Goal: Information Seeking & Learning: Compare options

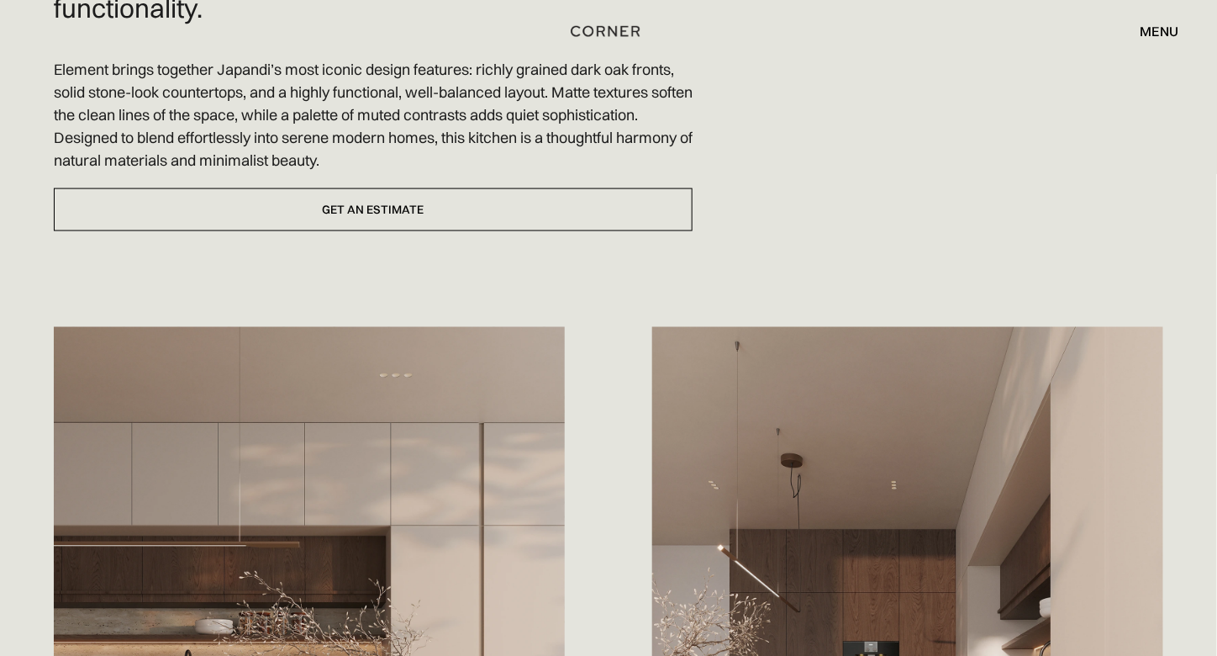
scroll to position [664, 0]
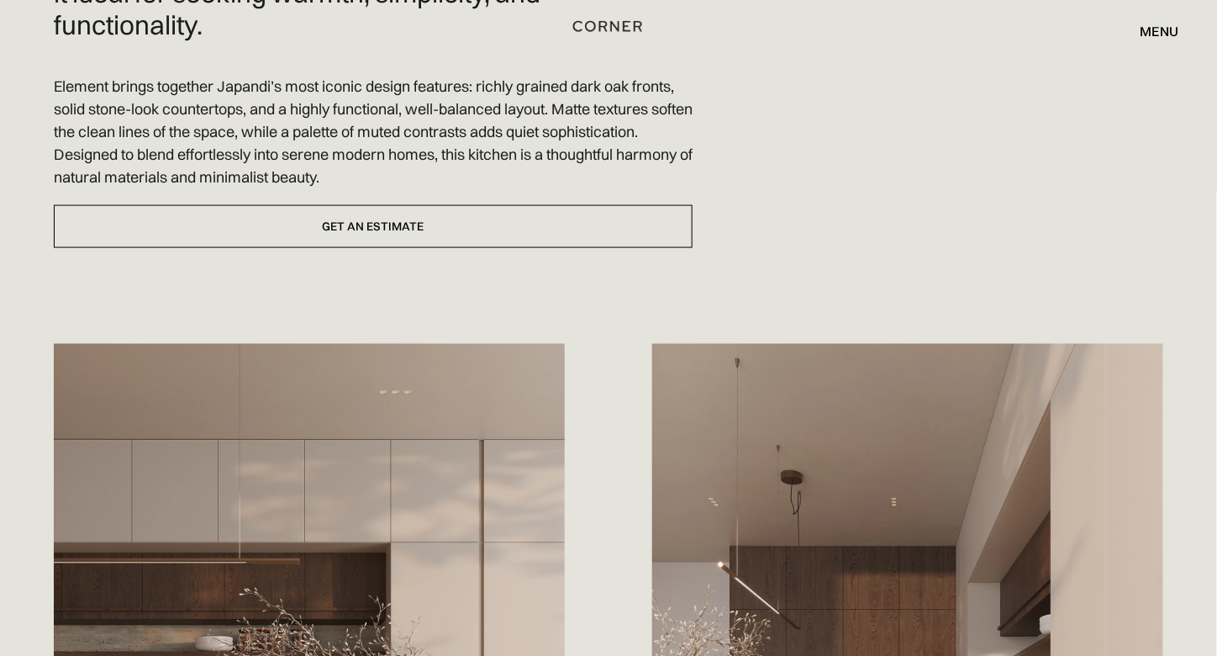
click at [613, 21] on img "home" at bounding box center [607, 26] width 69 height 22
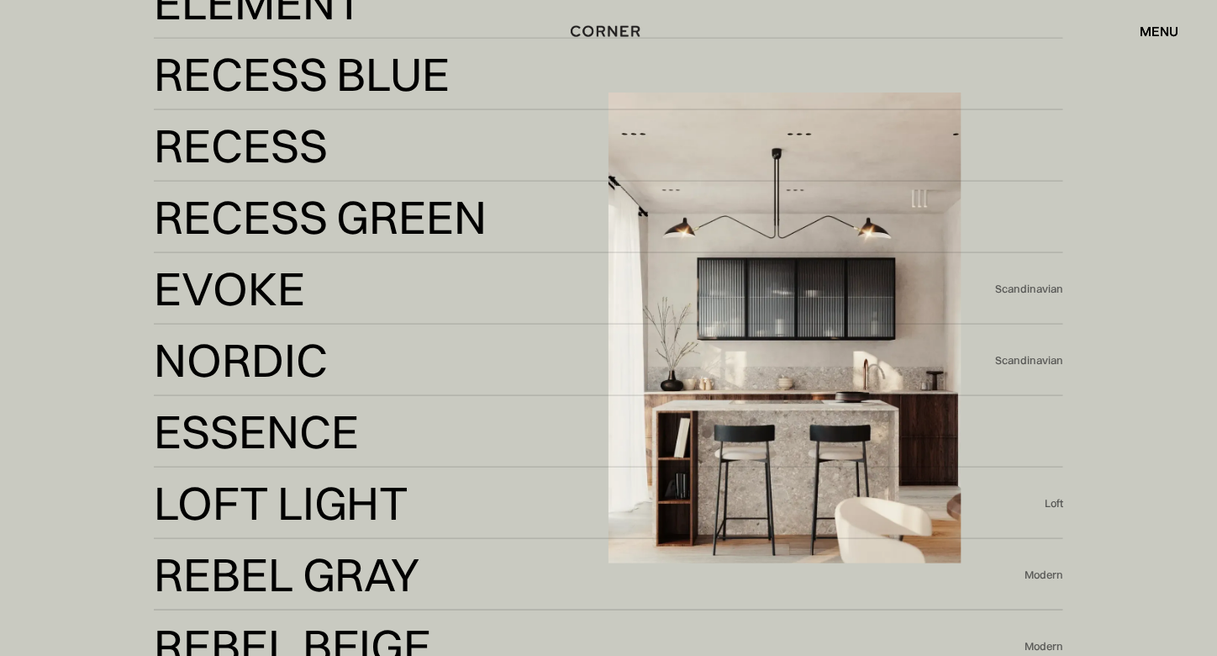
scroll to position [3397, 0]
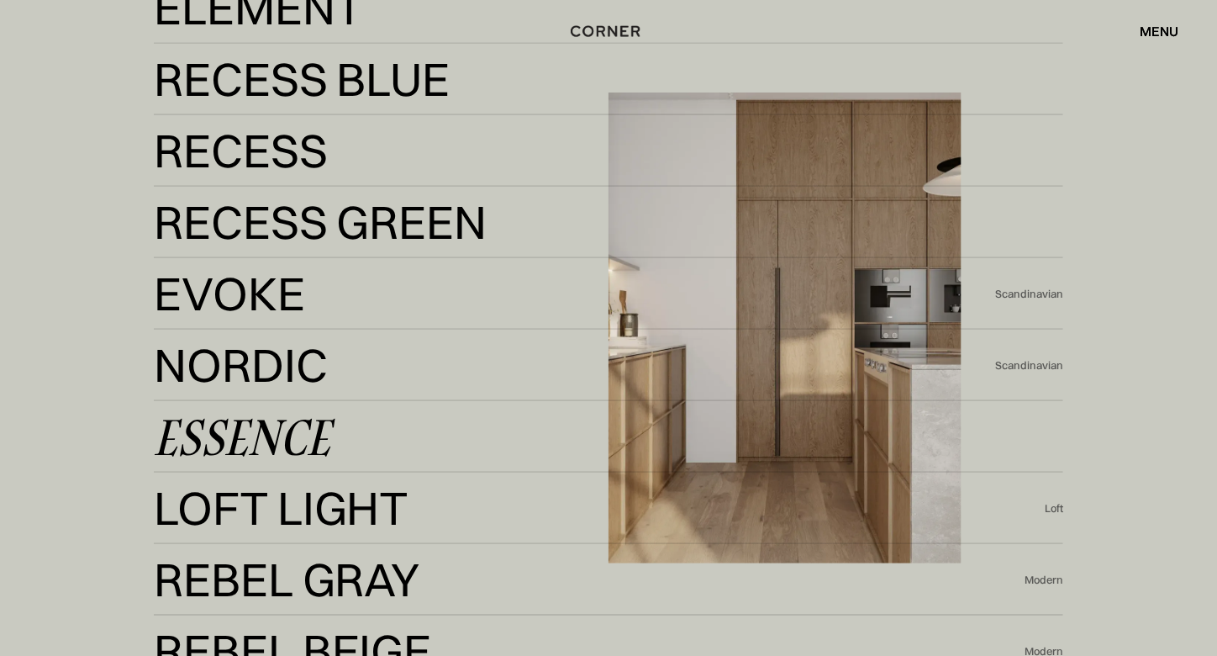
click at [286, 433] on div "Essence" at bounding box center [242, 436] width 177 height 40
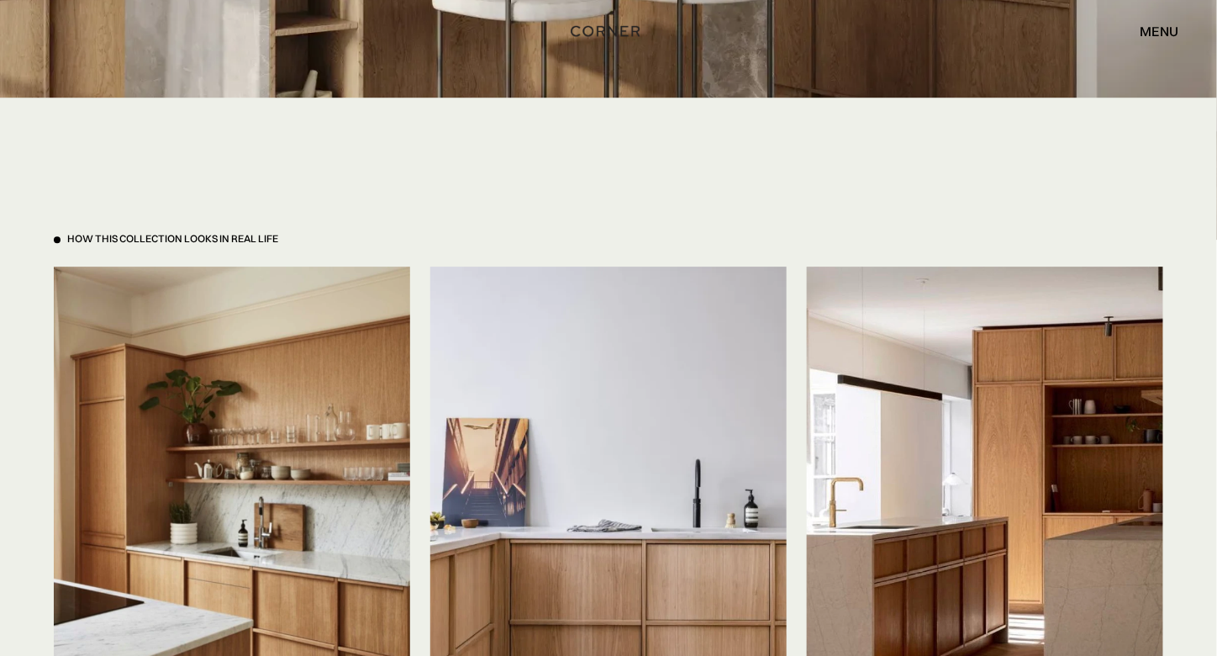
scroll to position [3727, 0]
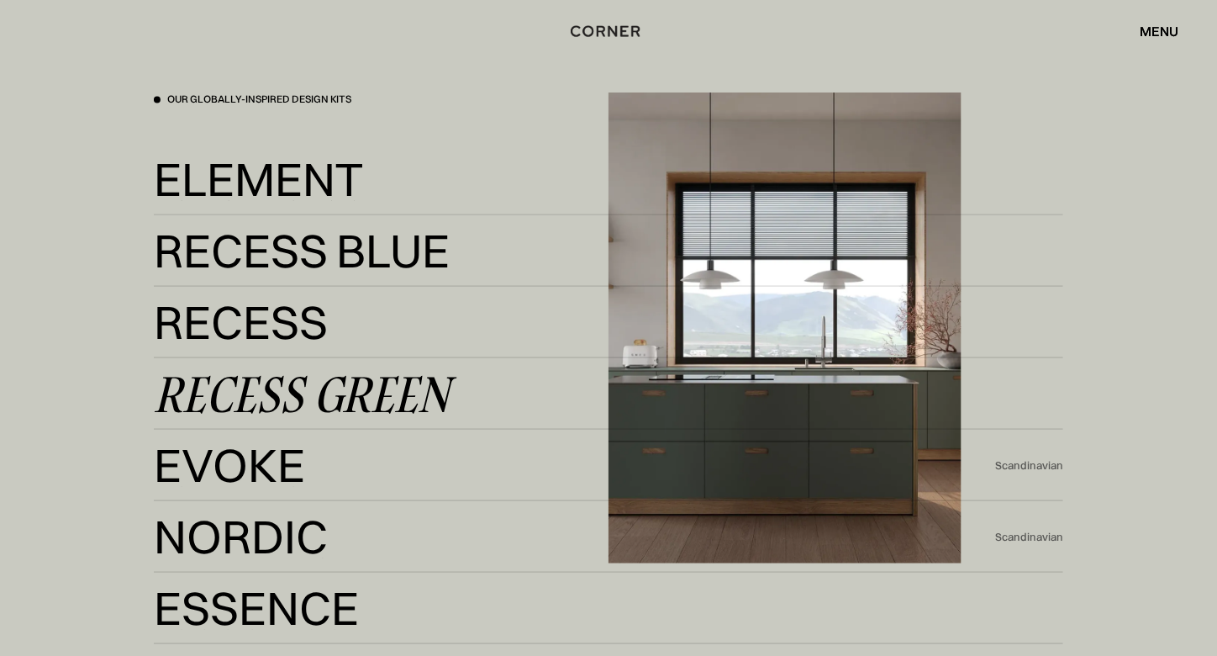
scroll to position [3184, 0]
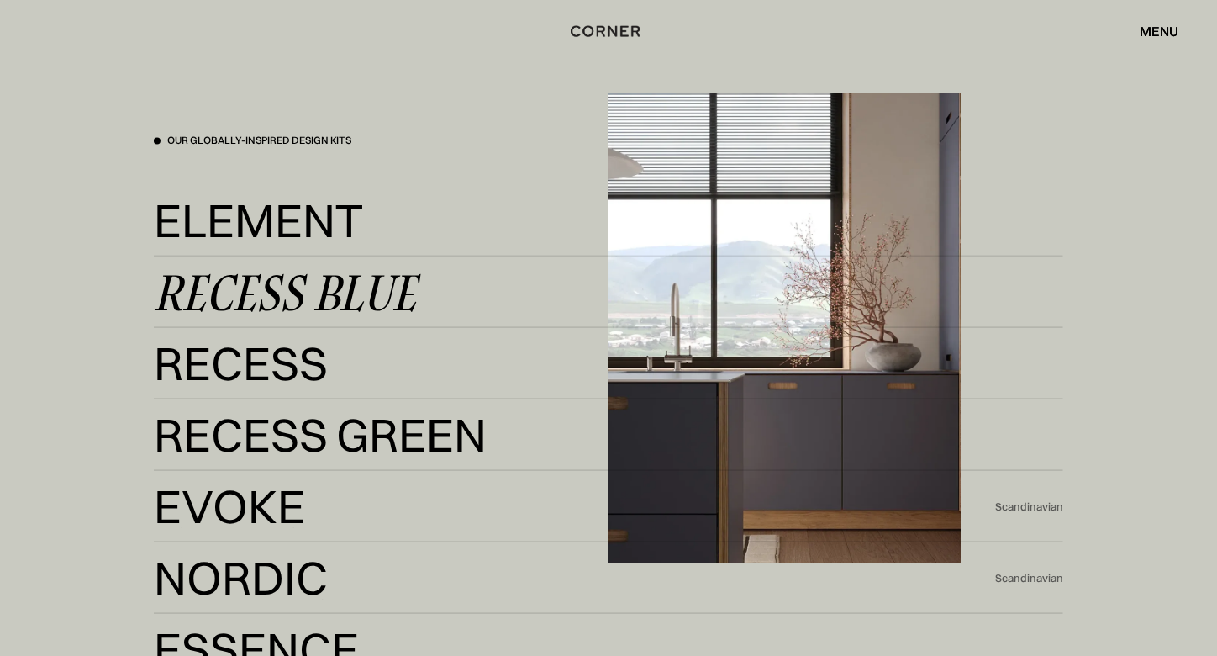
click at [317, 314] on div "Recess Blue Recess Blue" at bounding box center [609, 292] width 910 height 71
click at [324, 302] on div "Recess Blue" at bounding box center [285, 292] width 263 height 40
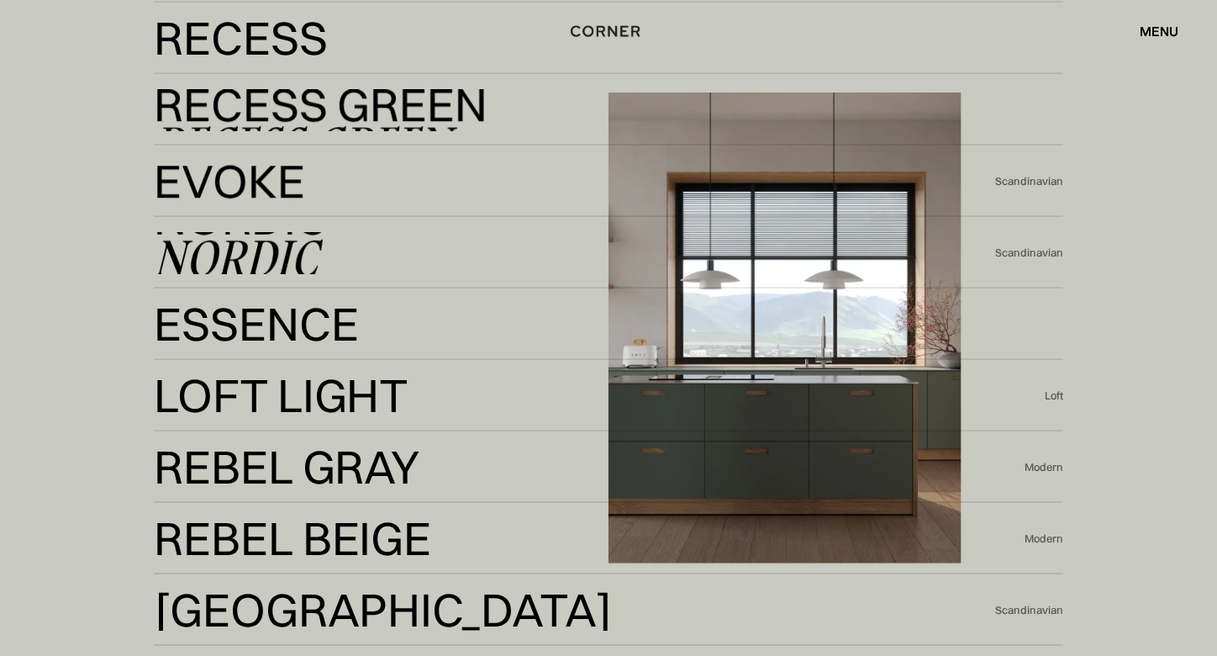
scroll to position [3297, 0]
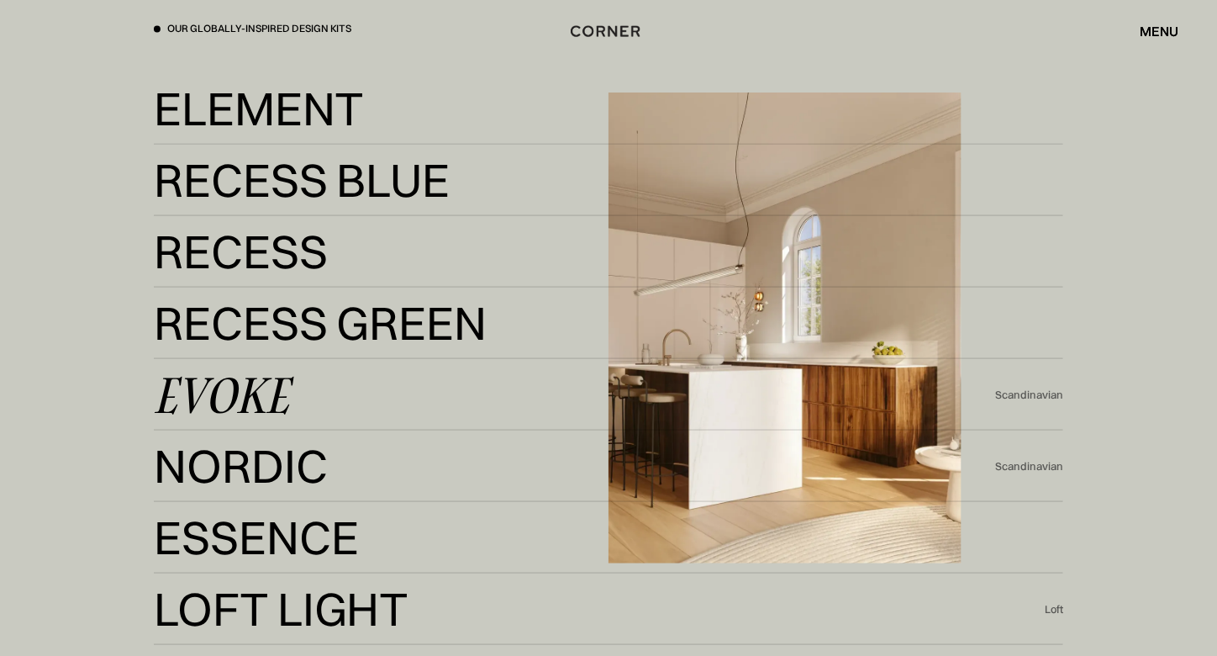
click at [232, 402] on div "Evoke" at bounding box center [221, 394] width 135 height 40
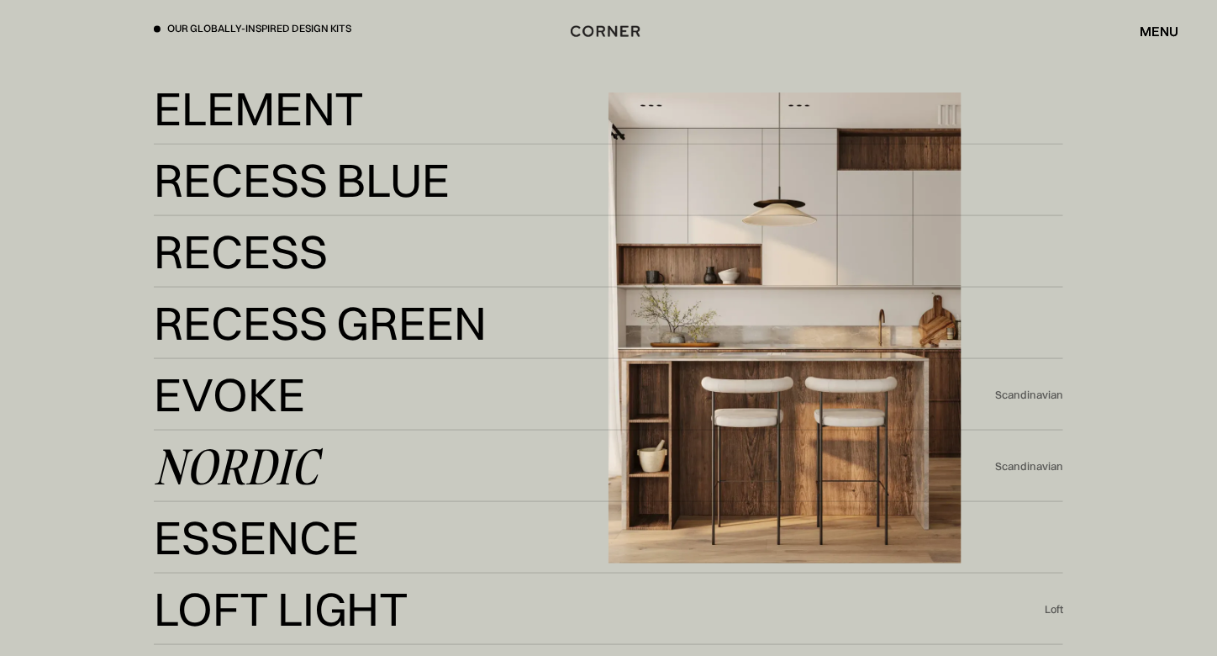
click at [260, 469] on div "Nordic" at bounding box center [236, 465] width 164 height 40
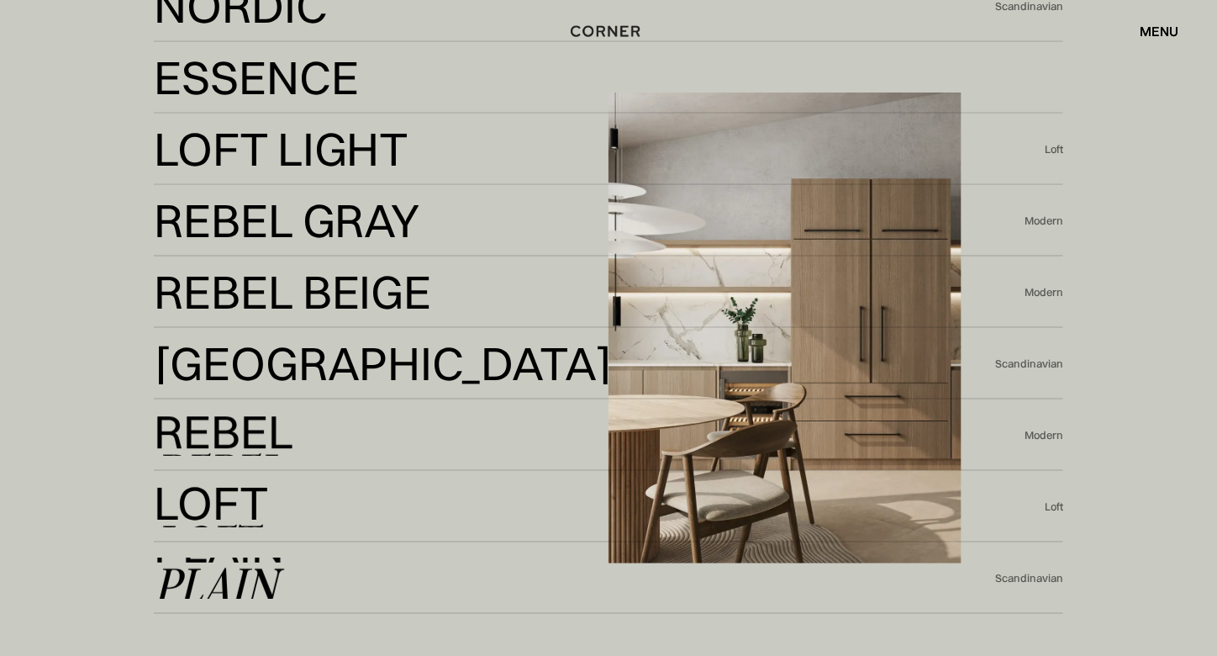
scroll to position [3782, 0]
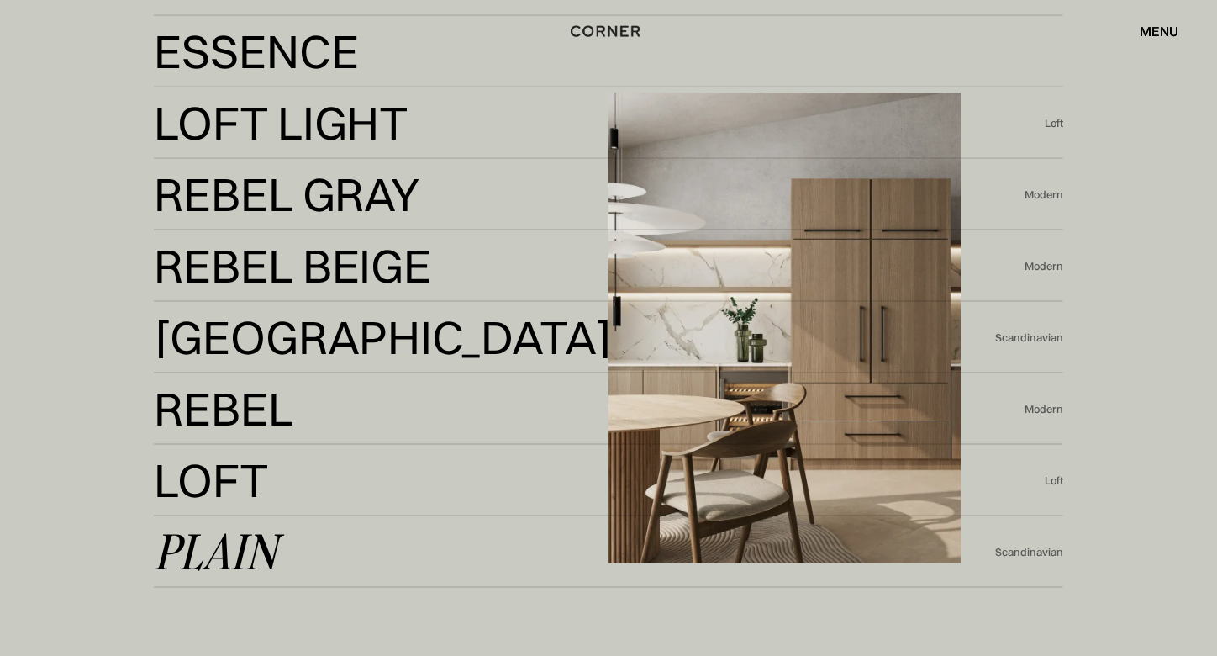
click at [225, 563] on div "Plain" at bounding box center [216, 551] width 124 height 40
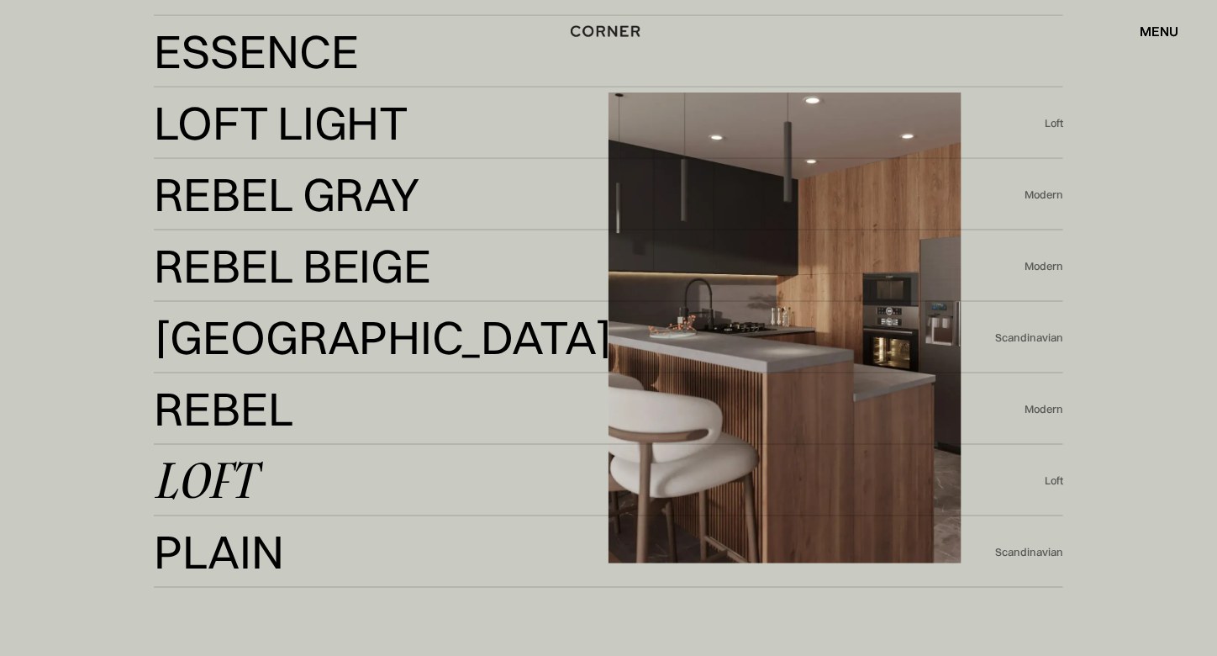
click at [217, 482] on div "Loft" at bounding box center [205, 480] width 102 height 40
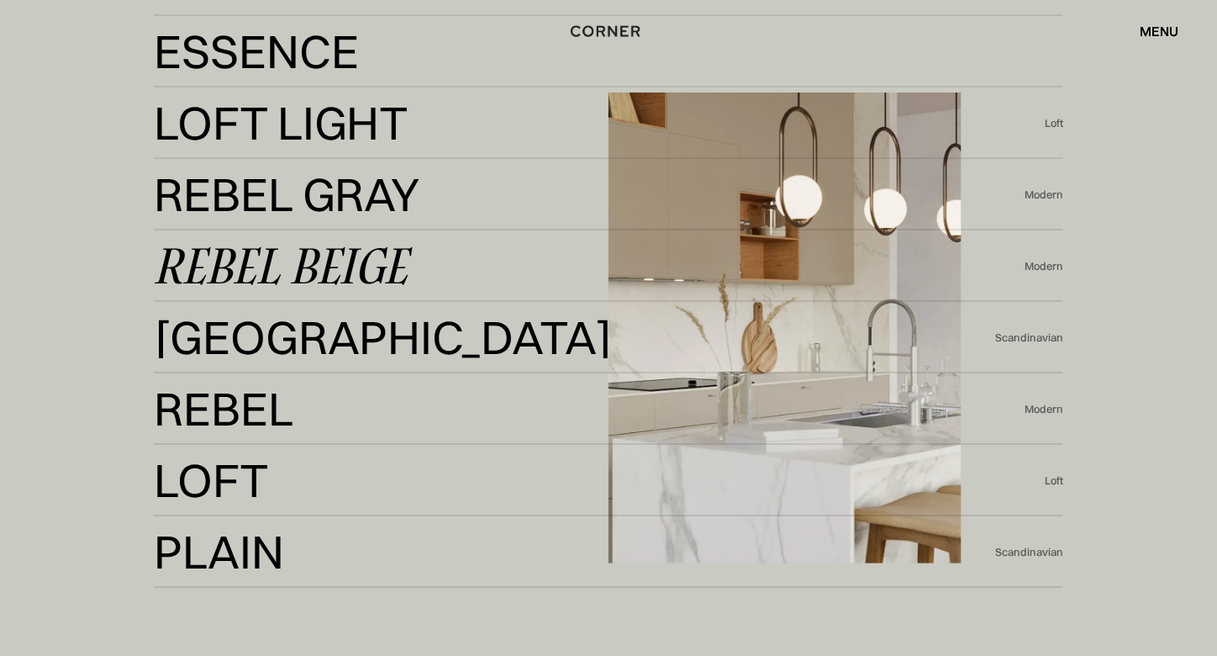
click at [262, 280] on div "Rebel Beige" at bounding box center [281, 265] width 255 height 40
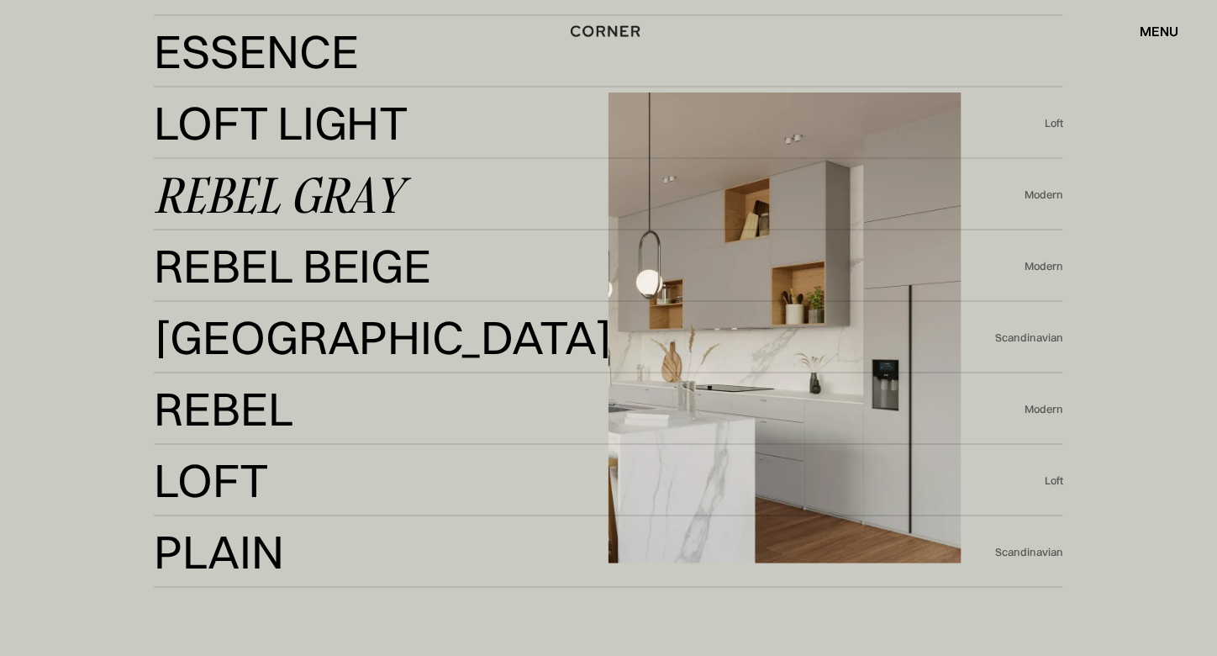
click at [319, 205] on div "Rebel Gray" at bounding box center [279, 194] width 250 height 40
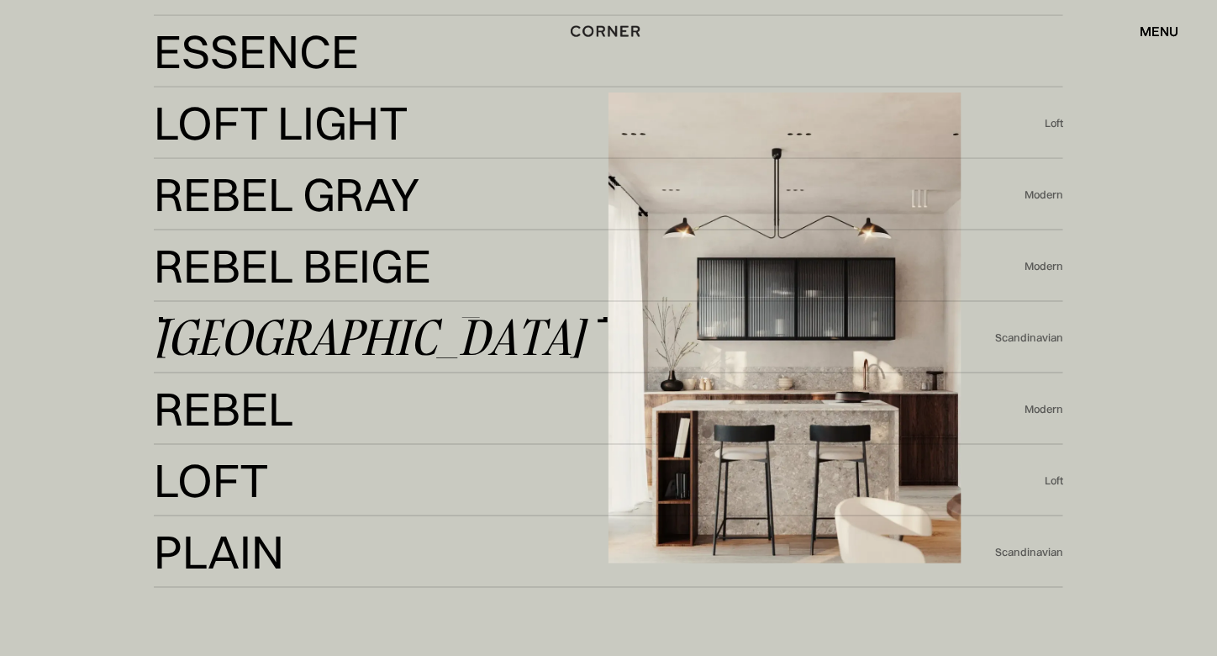
click at [276, 332] on div "[GEOGRAPHIC_DATA]" at bounding box center [369, 337] width 431 height 40
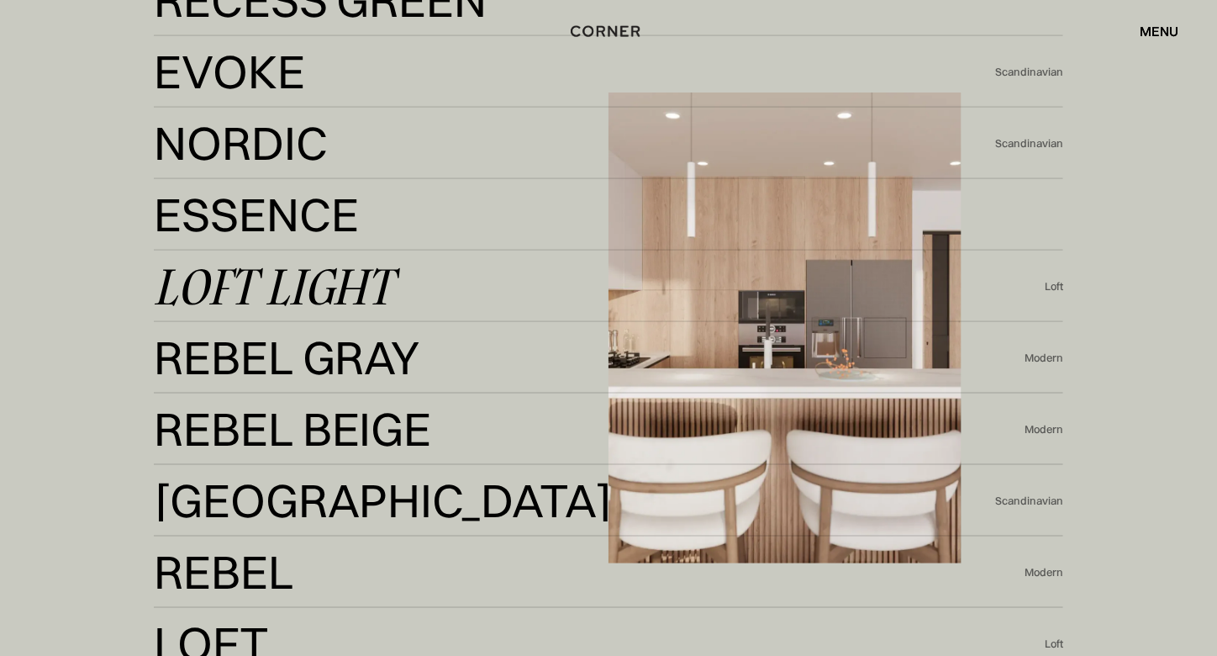
scroll to position [3617, 0]
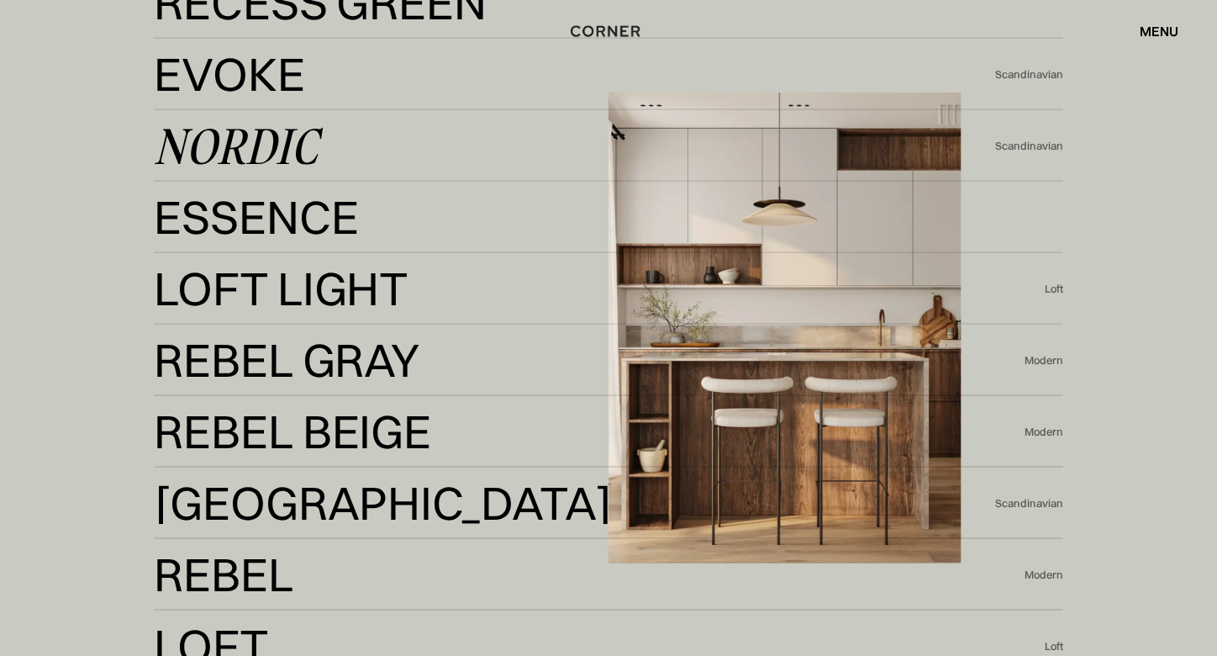
click at [246, 135] on div "Nordic" at bounding box center [236, 145] width 164 height 40
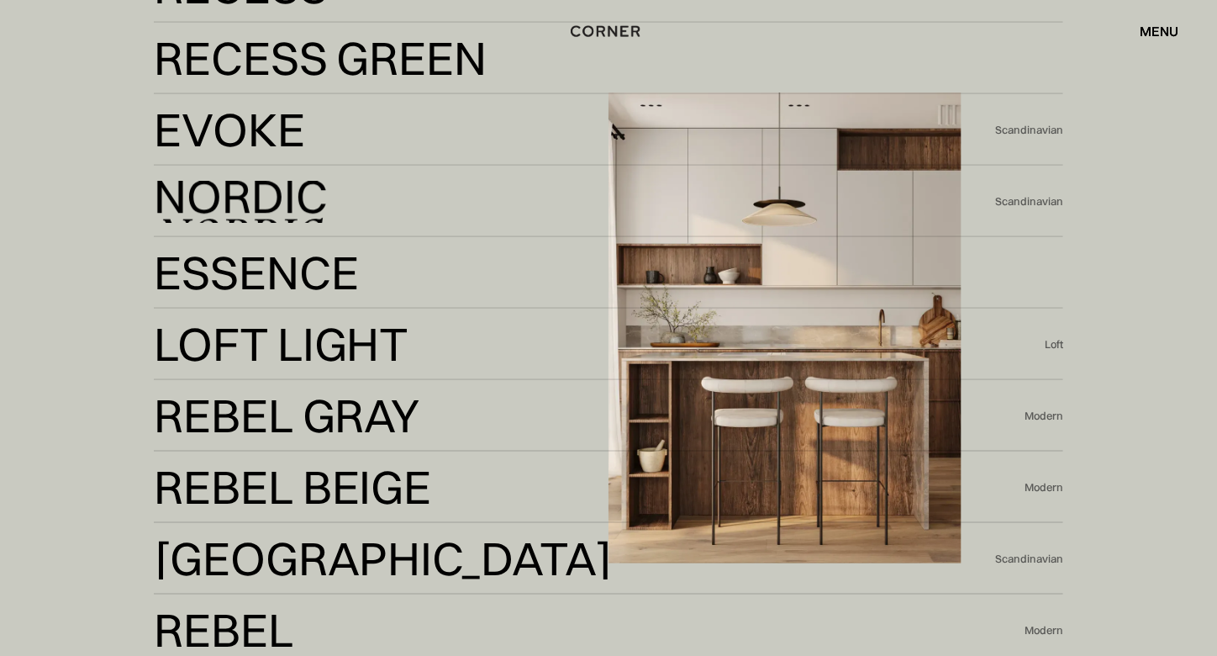
scroll to position [3561, 0]
click at [243, 207] on div "Nordic" at bounding box center [236, 202] width 164 height 40
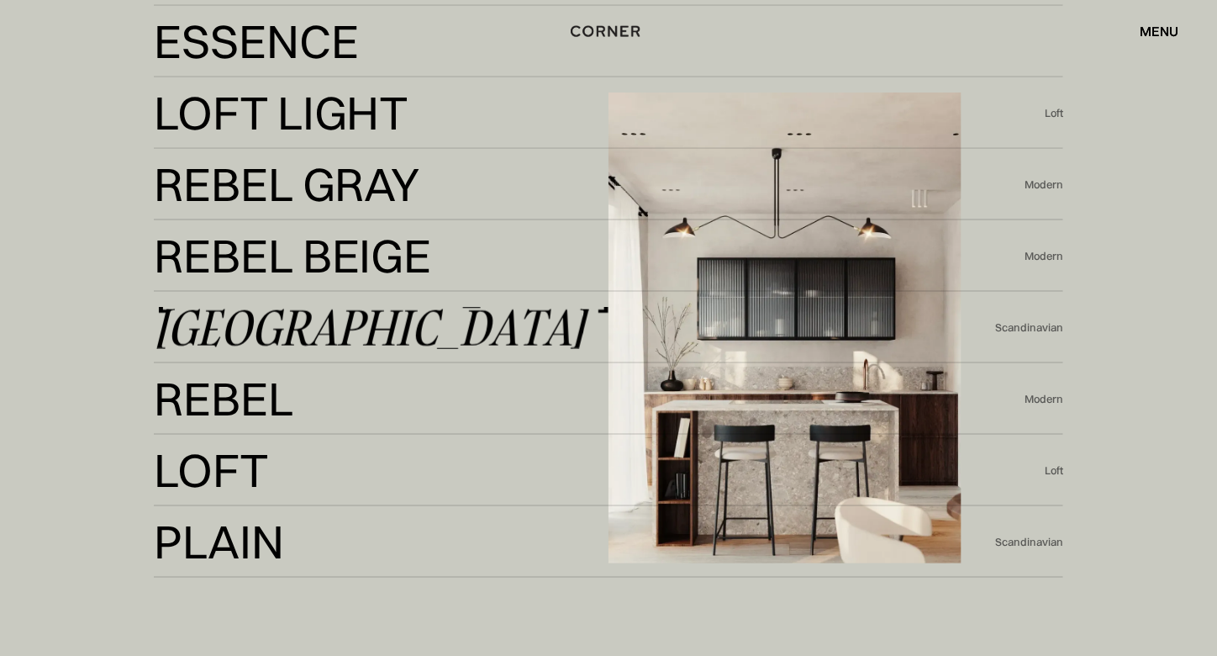
scroll to position [3855, 0]
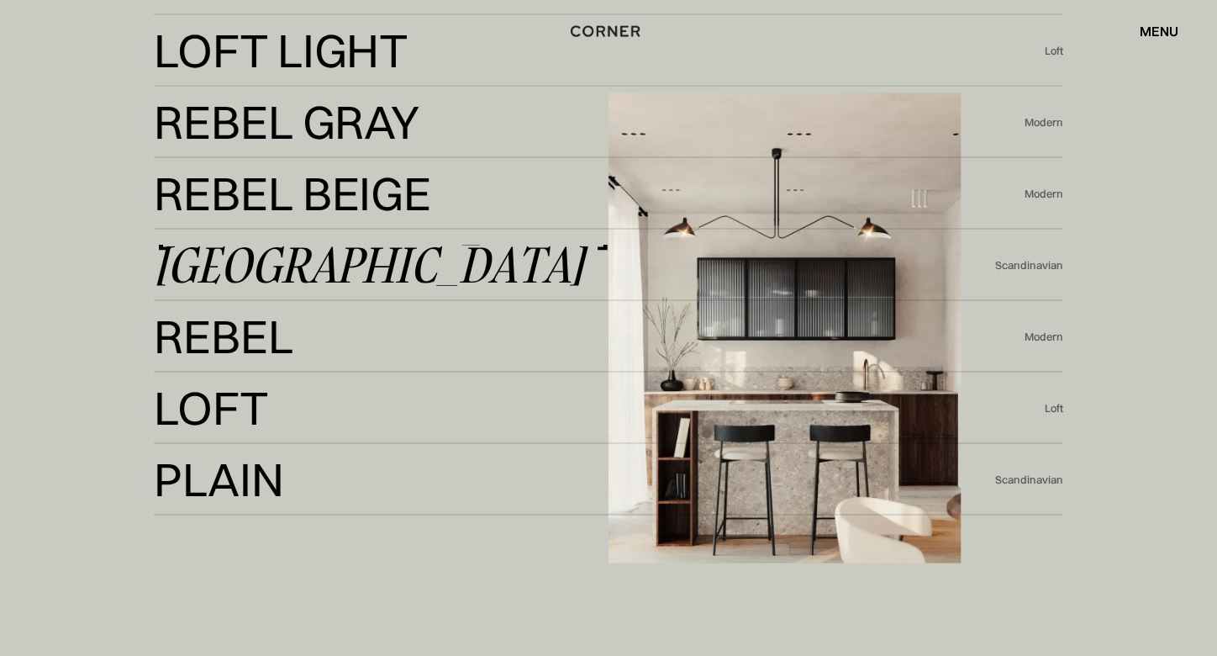
click at [250, 258] on div "Berlin" at bounding box center [369, 265] width 431 height 40
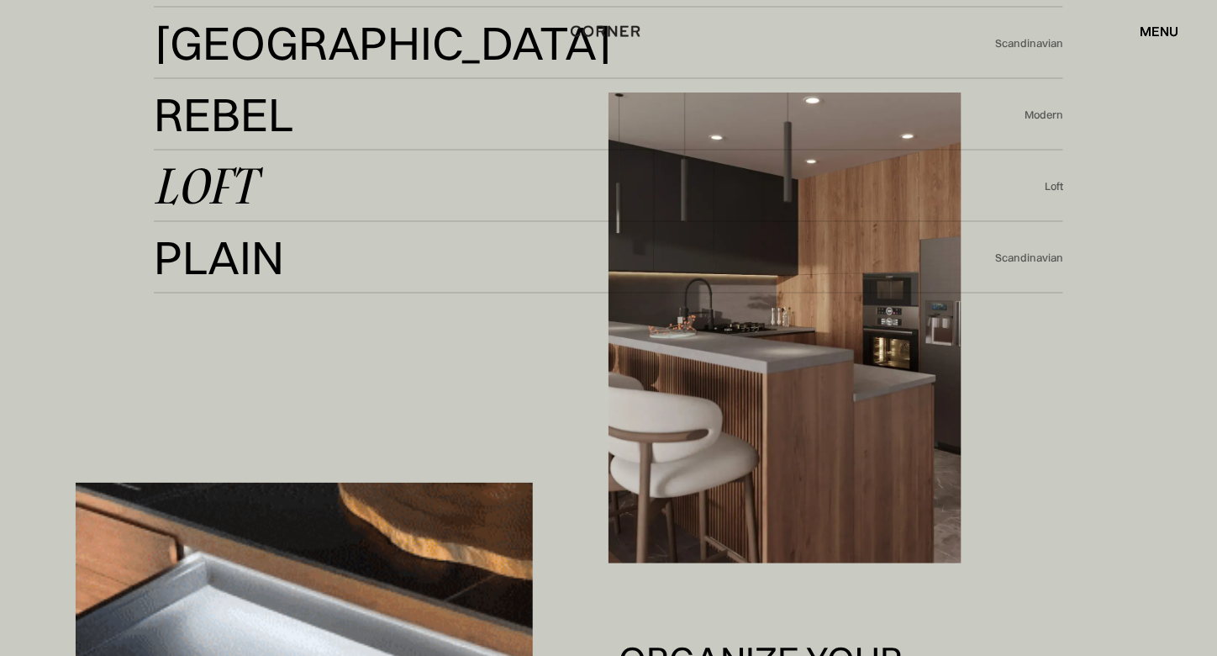
scroll to position [4068, 0]
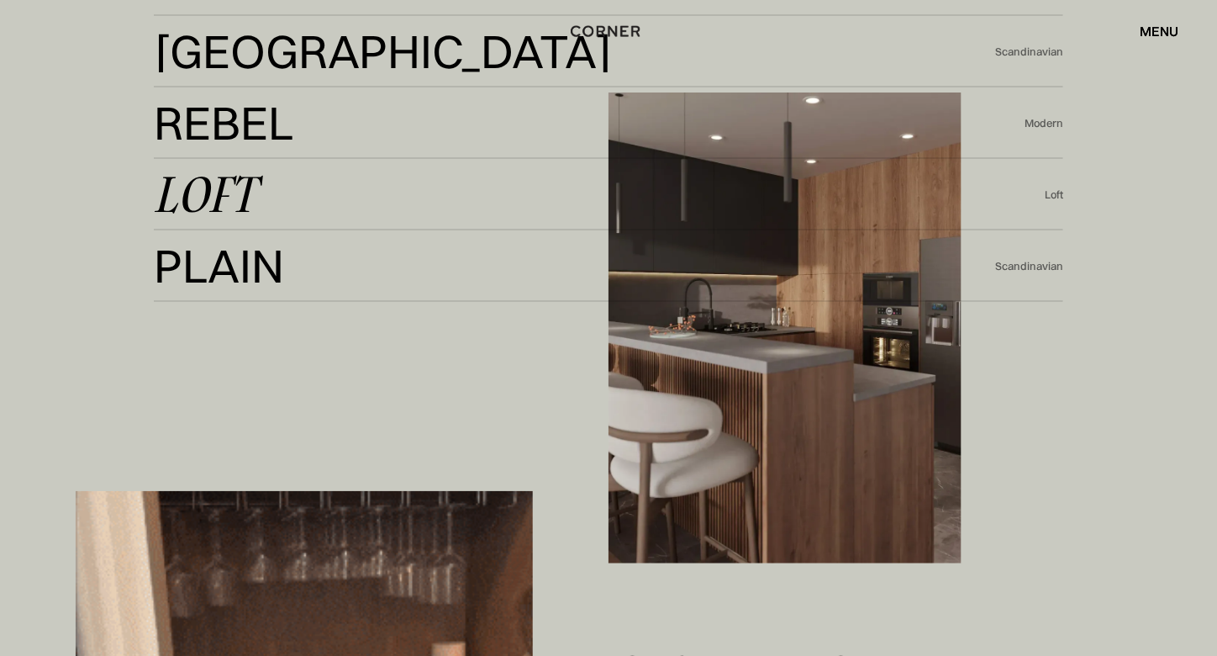
click at [208, 195] on div "Loft" at bounding box center [205, 194] width 102 height 40
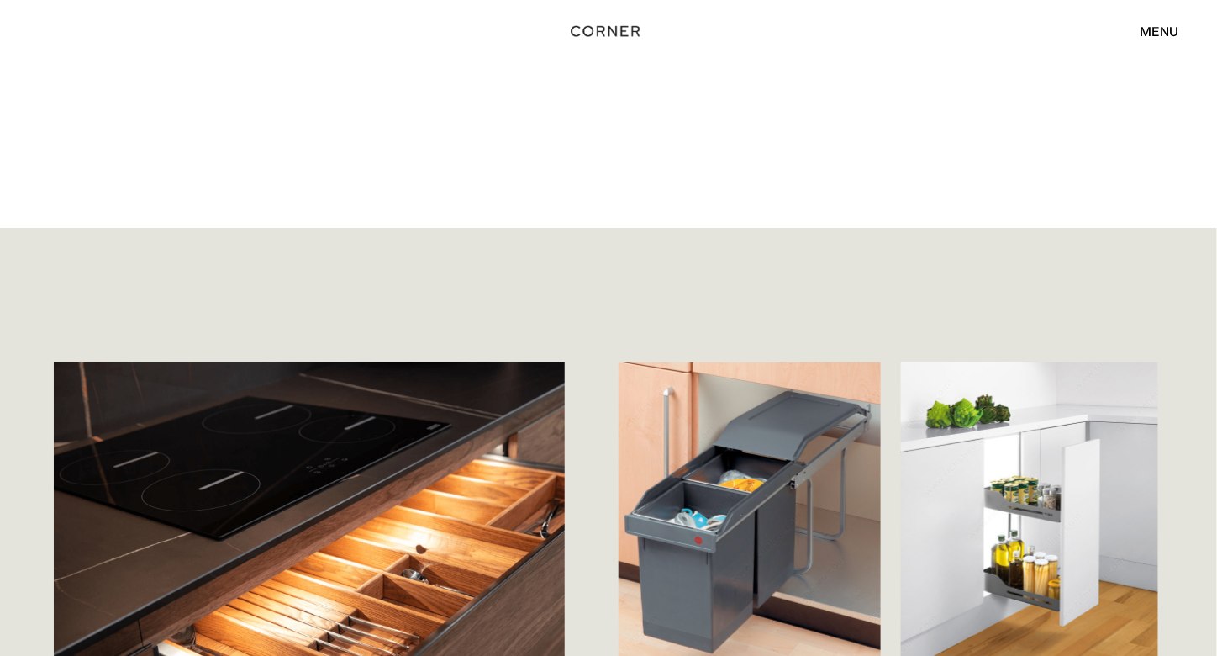
scroll to position [4233, 0]
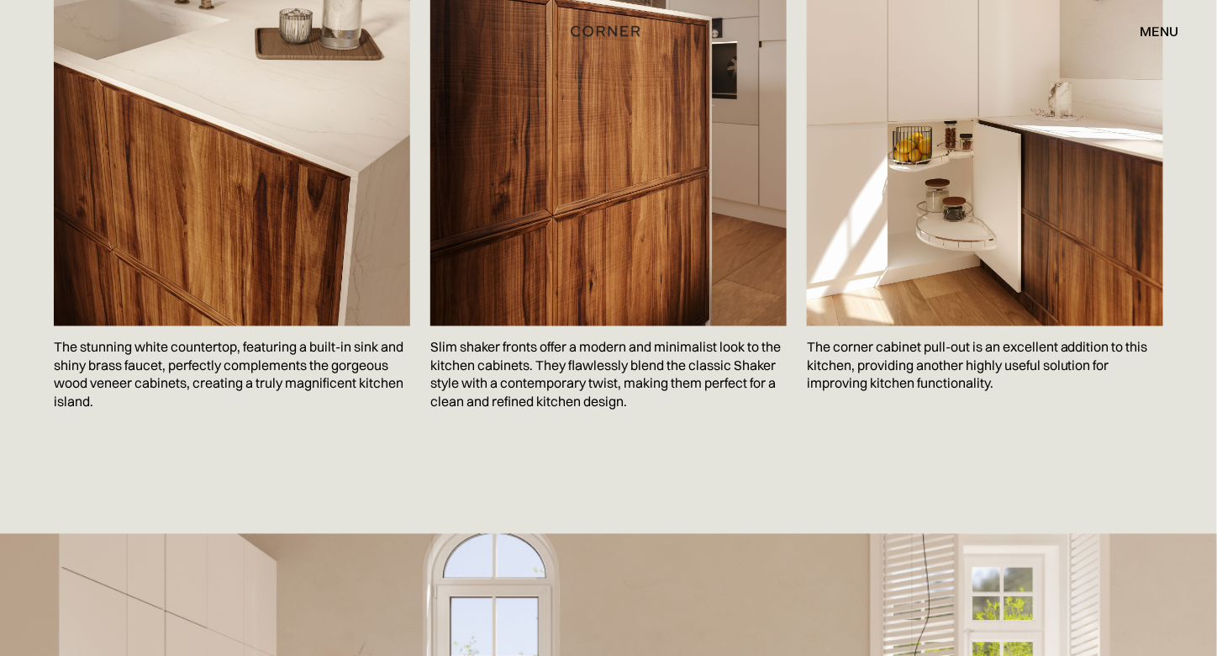
scroll to position [2873, 0]
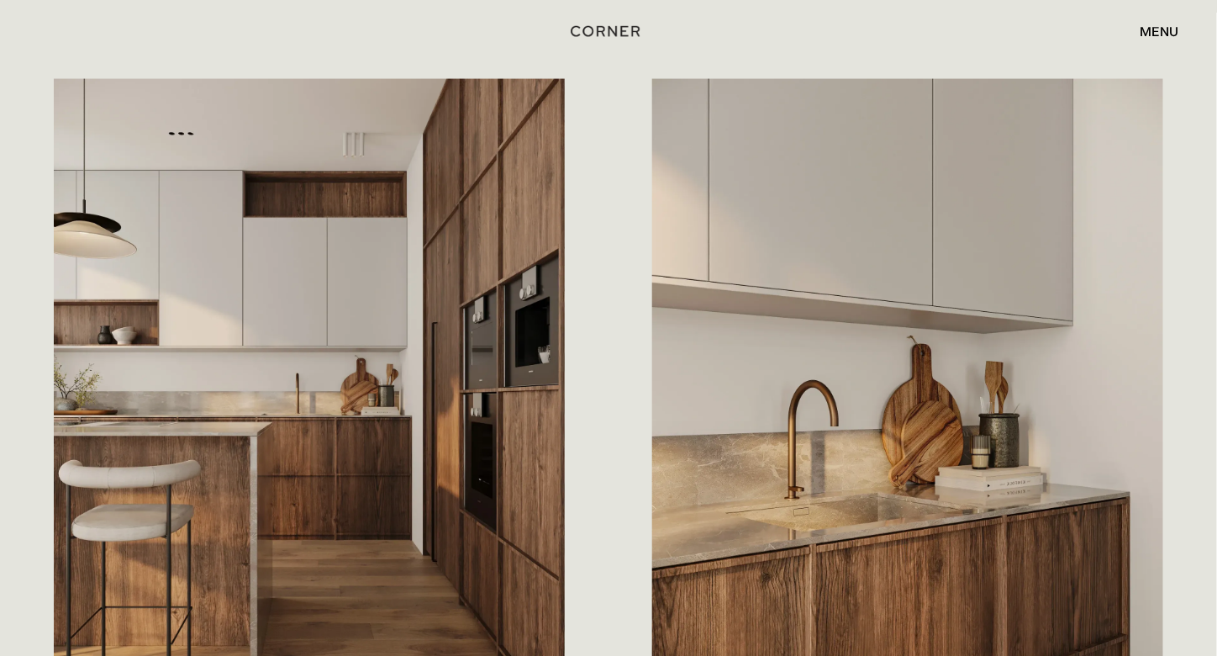
scroll to position [851, 0]
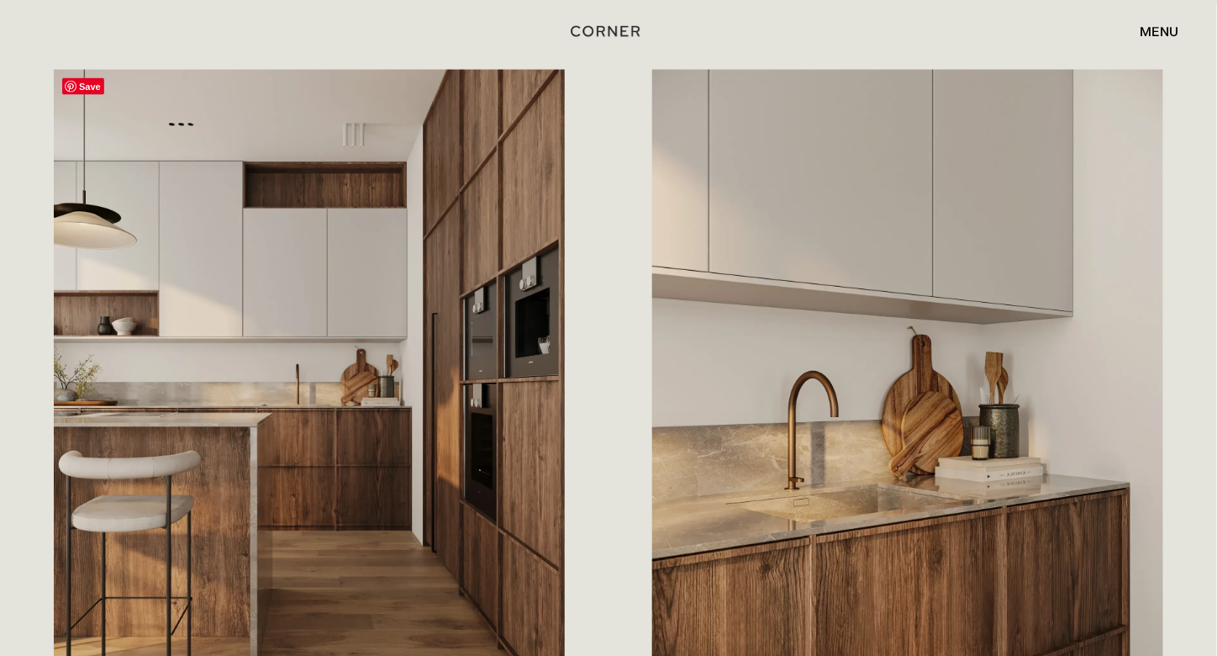
click at [260, 469] on img at bounding box center [309, 389] width 511 height 639
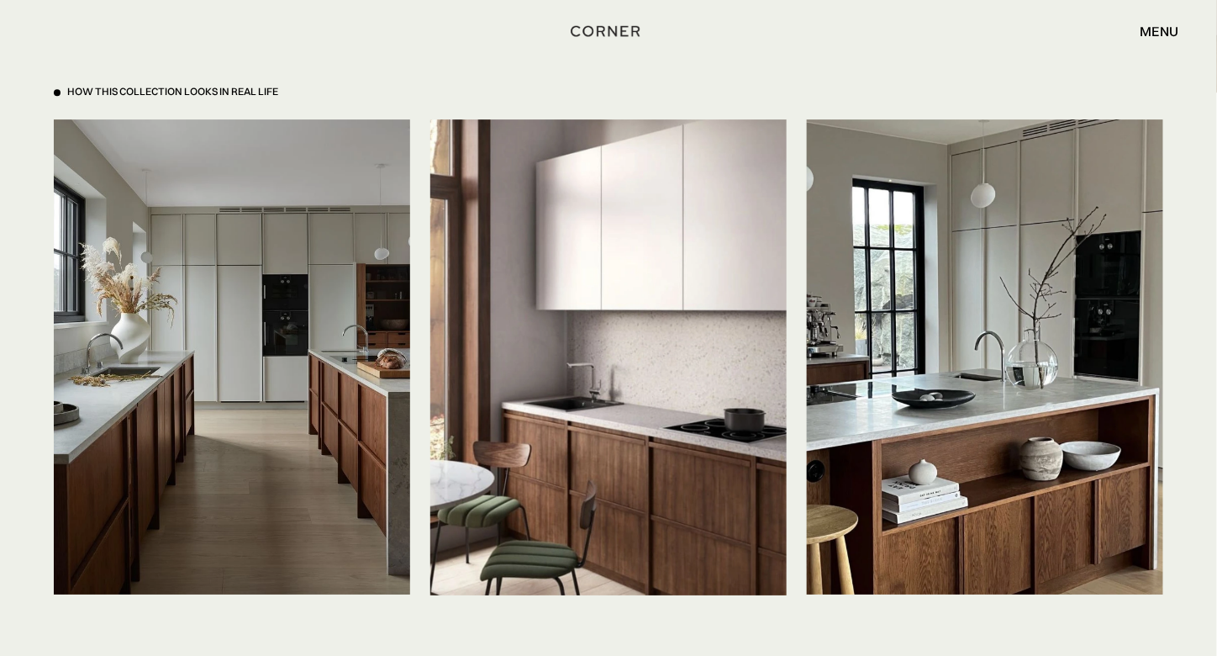
scroll to position [3743, 0]
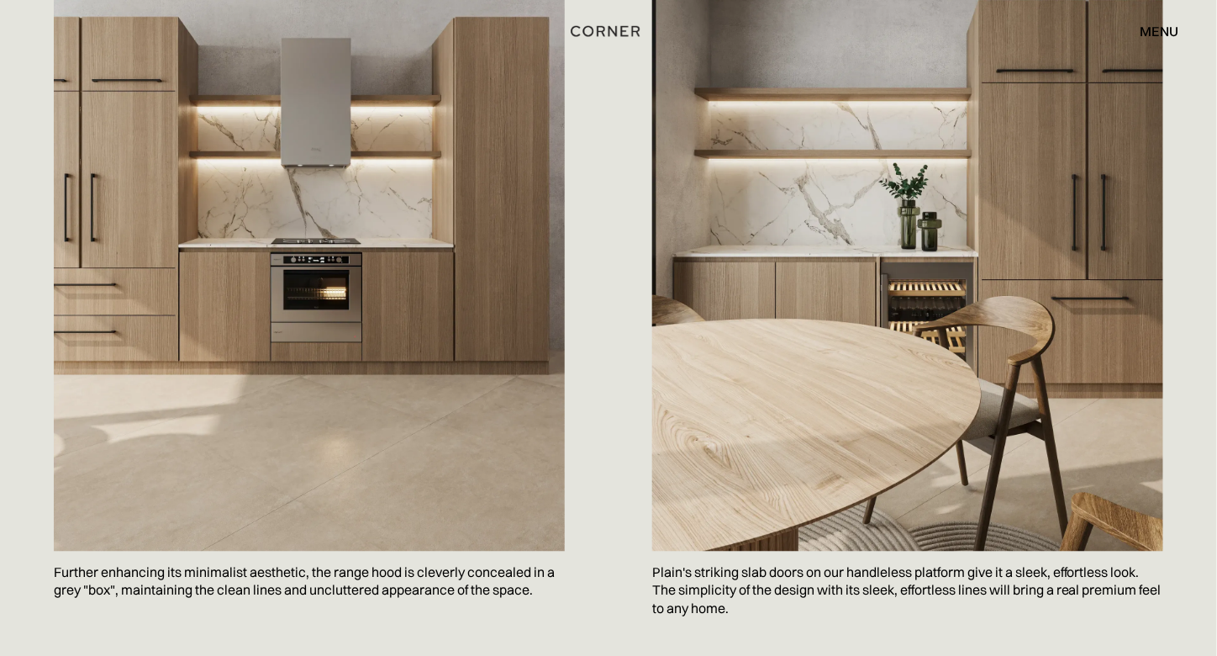
scroll to position [1015, 0]
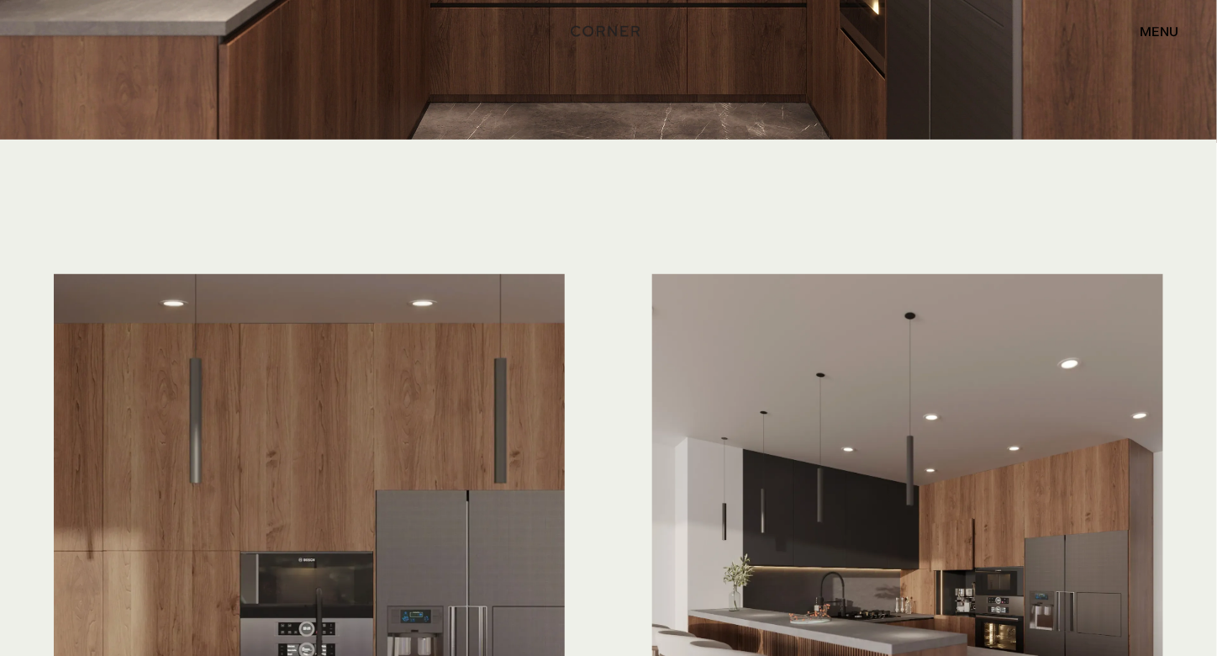
scroll to position [4420, 0]
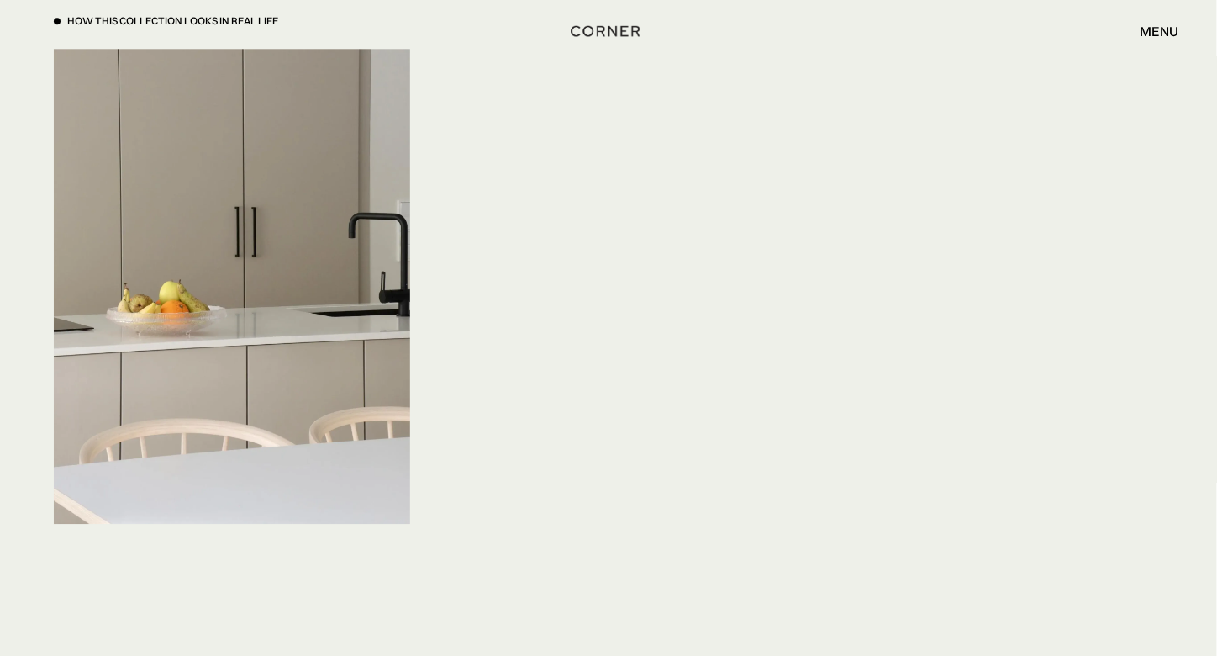
scroll to position [5759, 0]
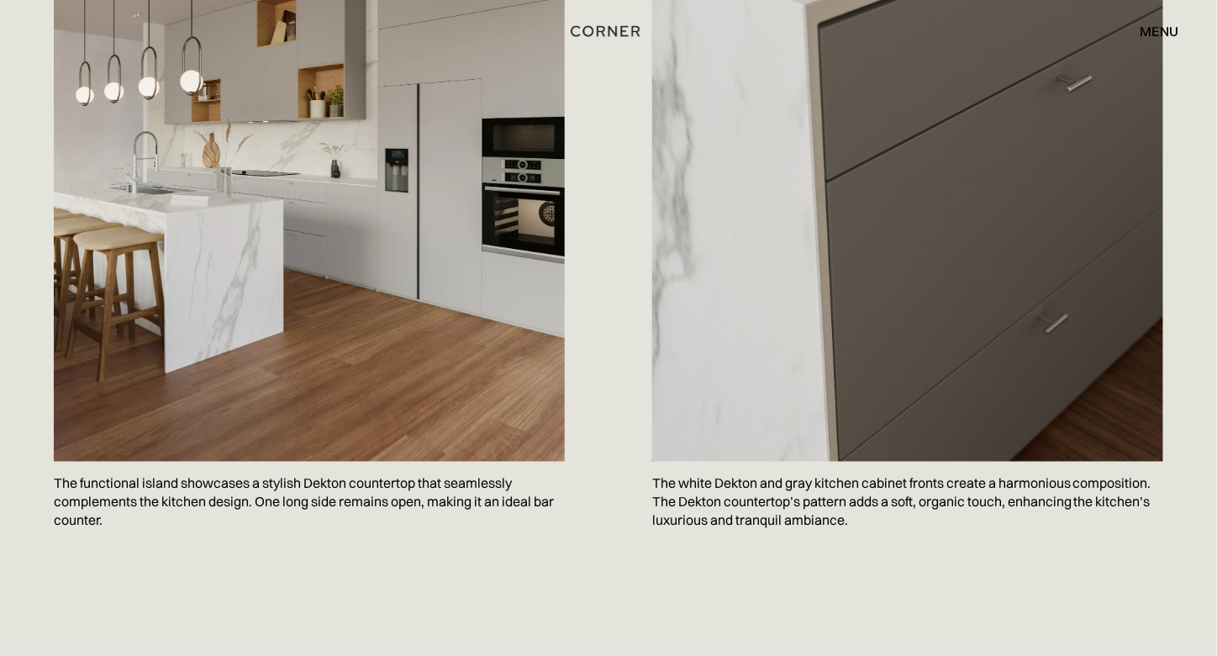
scroll to position [2705, 0]
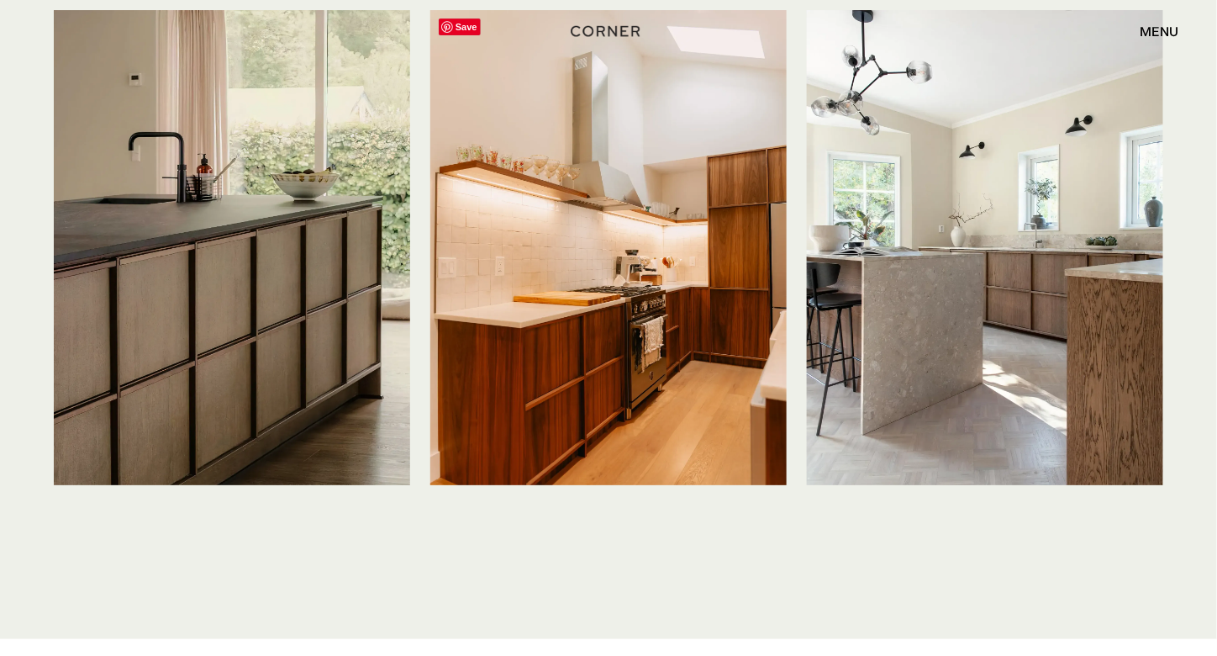
scroll to position [4140, 0]
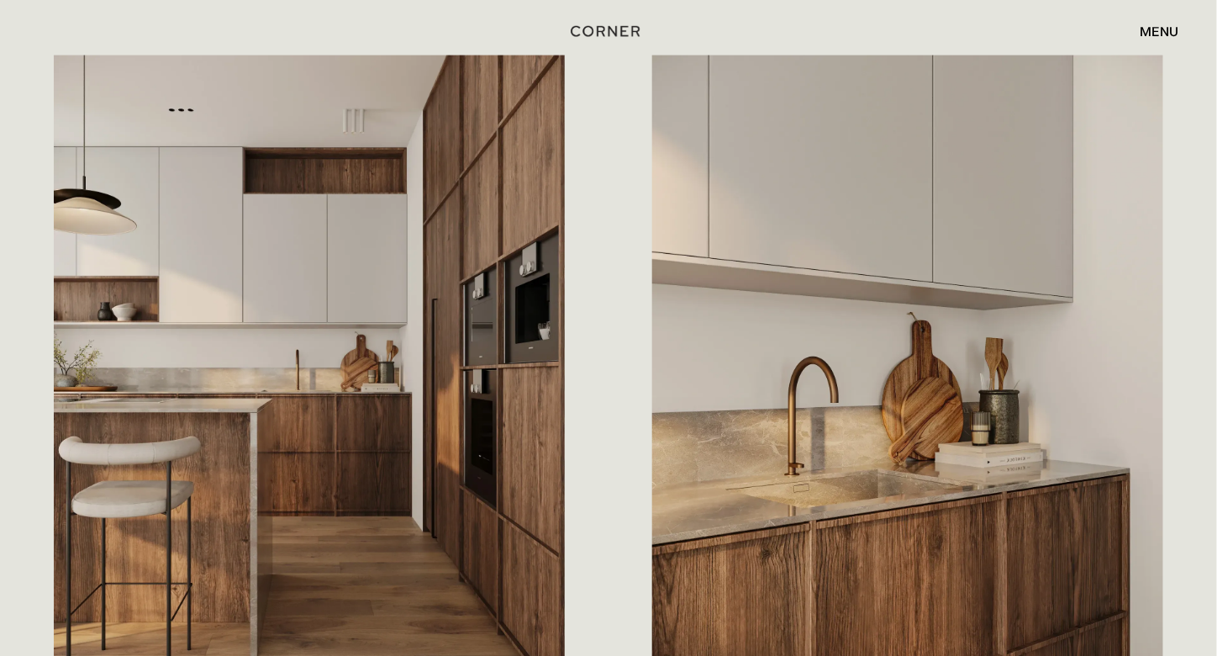
scroll to position [865, 0]
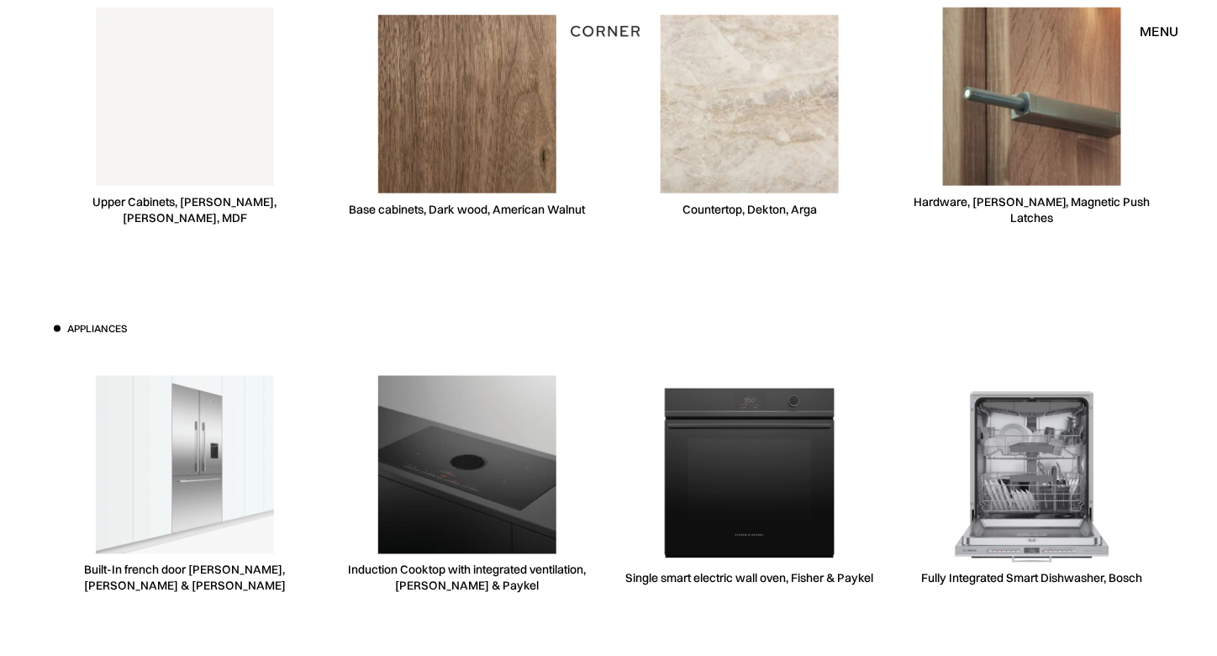
scroll to position [4825, 0]
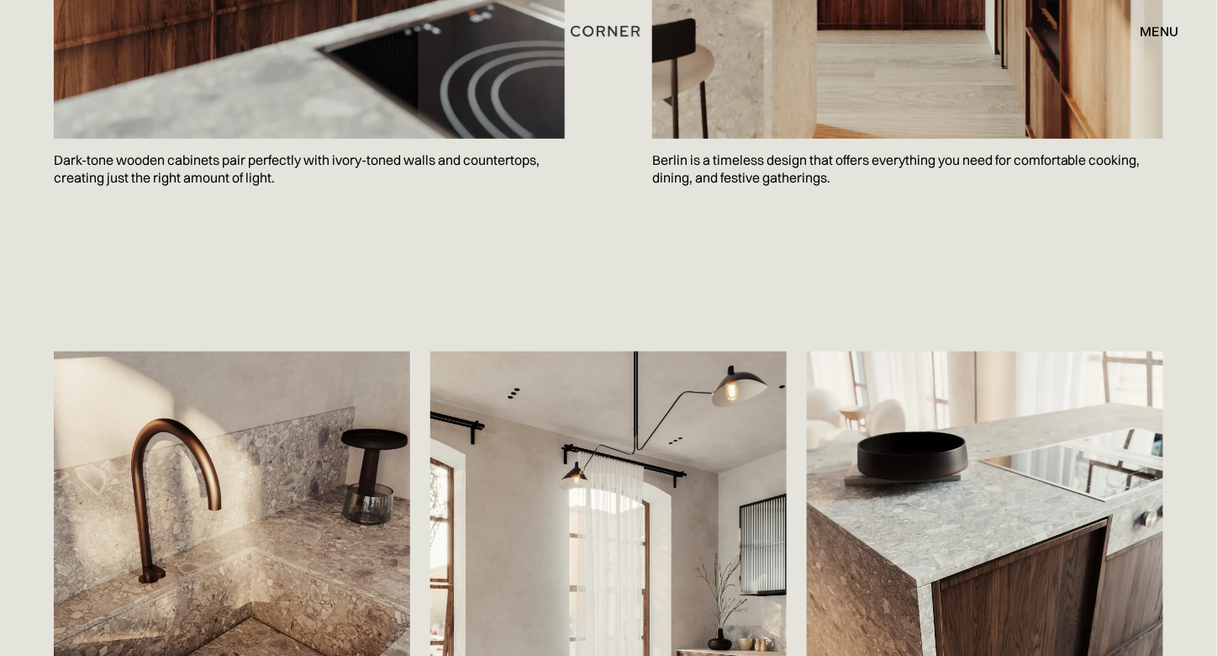
scroll to position [2359, 0]
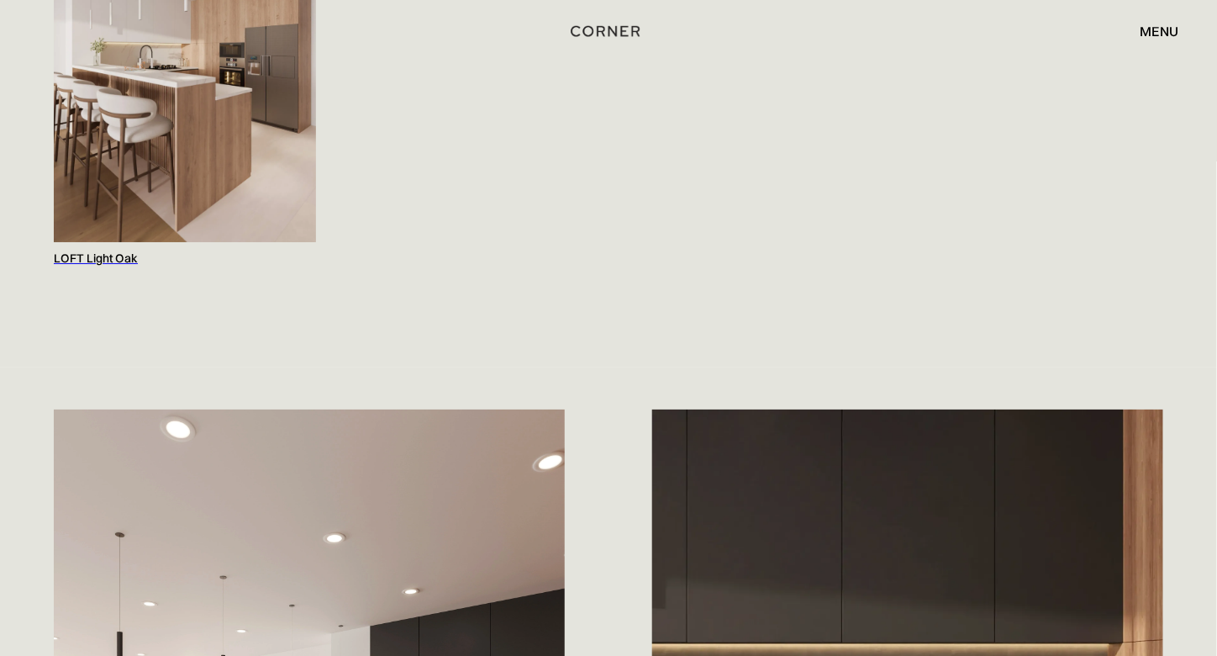
scroll to position [2399, 0]
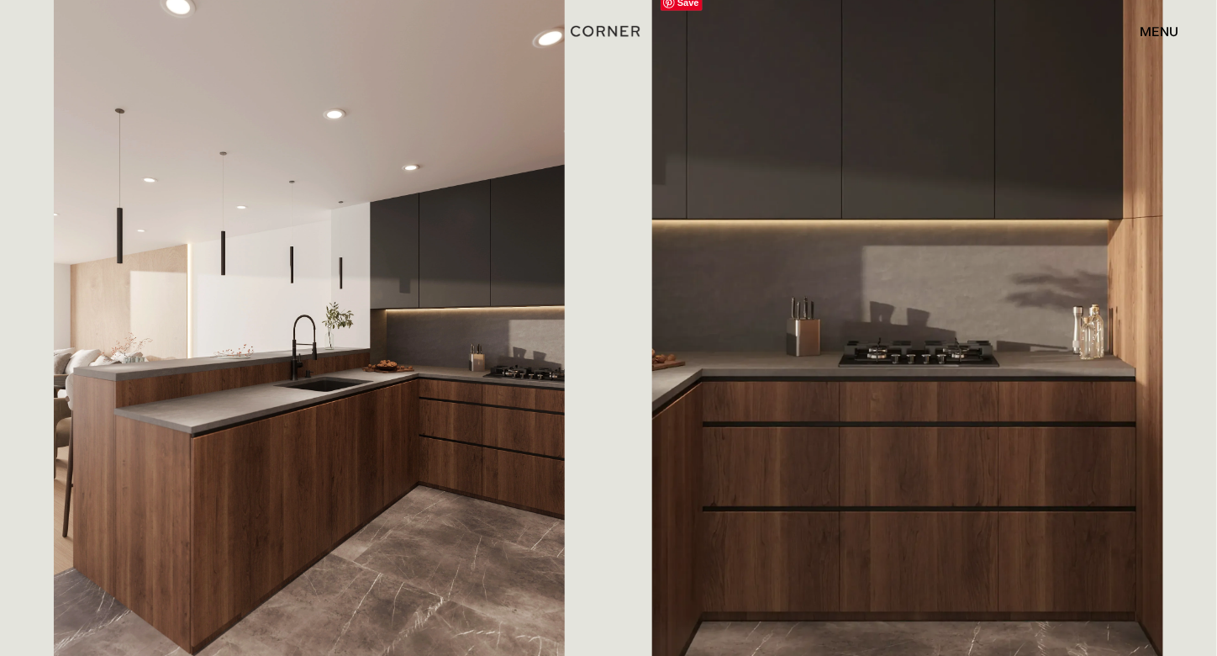
click at [728, 298] on img at bounding box center [907, 327] width 511 height 682
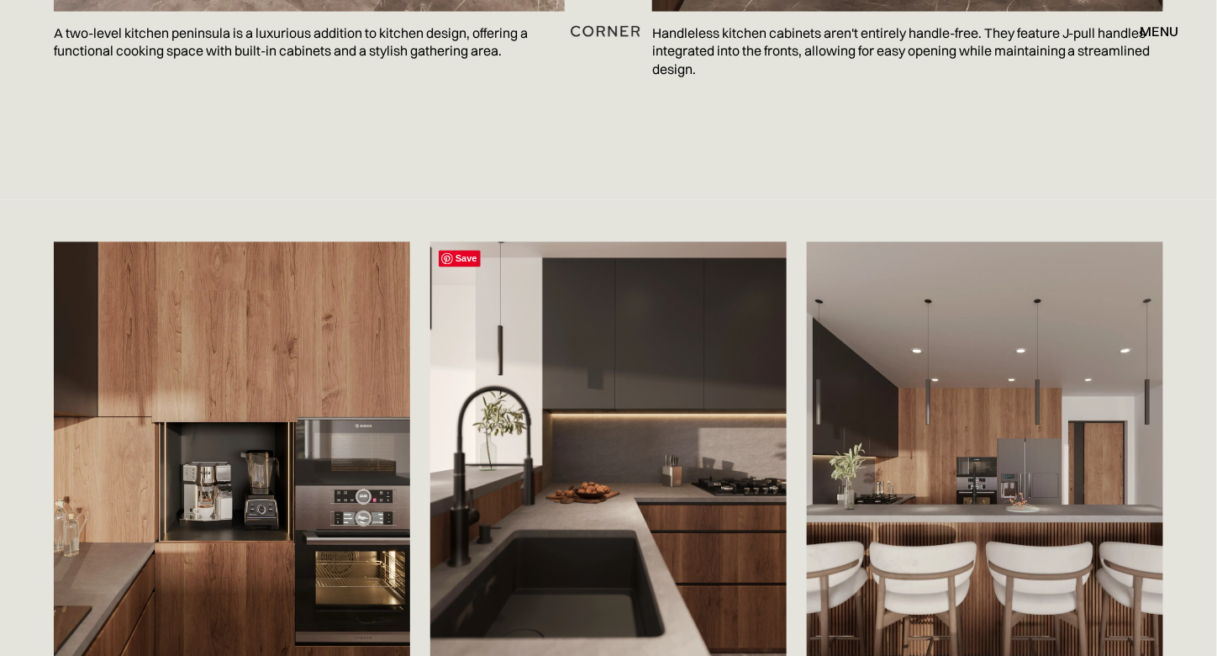
scroll to position [3055, 0]
